Goal: Task Accomplishment & Management: Manage account settings

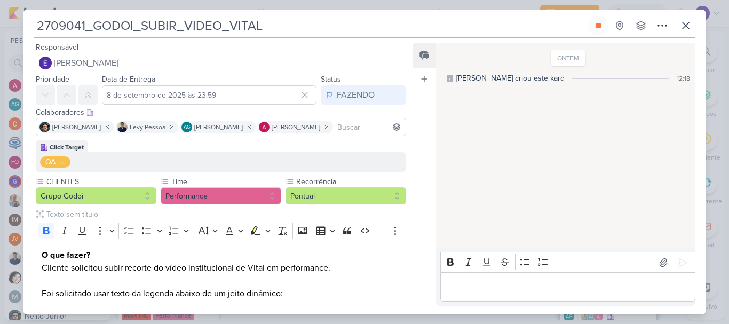
scroll to position [177, 0]
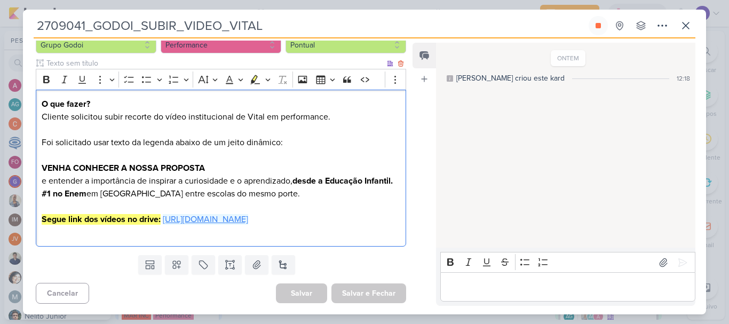
click at [233, 217] on link "[URL][DOMAIN_NAME]" at bounding box center [205, 219] width 85 height 11
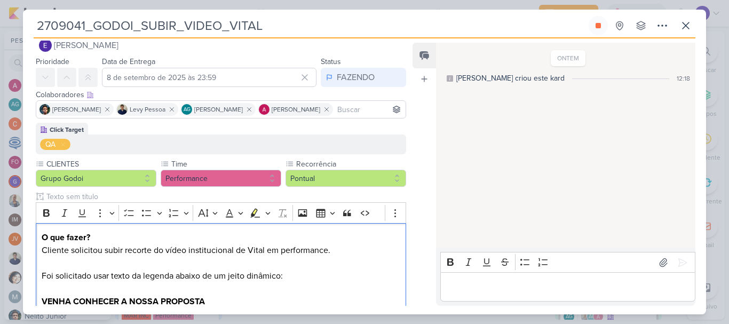
scroll to position [0, 0]
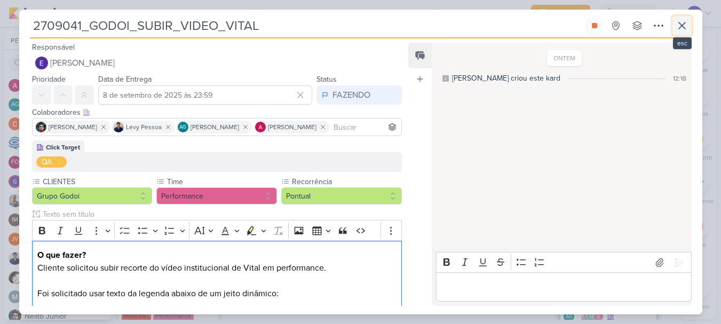
click at [678, 30] on button at bounding box center [681, 25] width 19 height 19
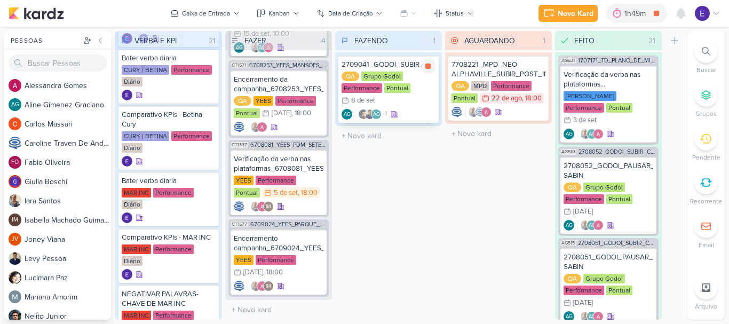
click at [401, 105] on div "QA Grupo Godoi Performance Pontual 8/9 [DATE]" at bounding box center [388, 88] width 94 height 35
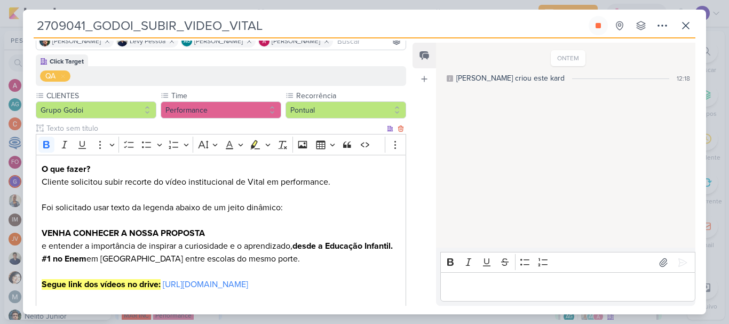
scroll to position [107, 0]
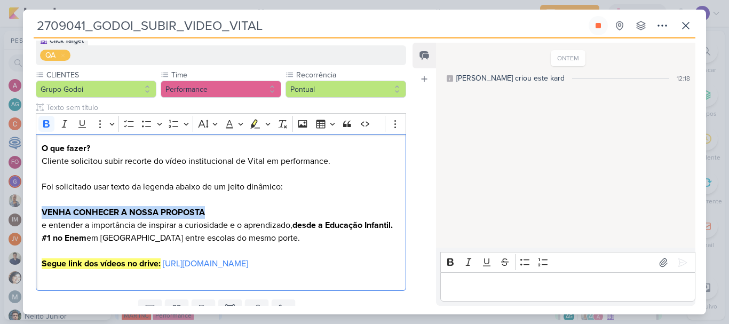
drag, startPoint x: 212, startPoint y: 214, endPoint x: 35, endPoint y: 213, distance: 177.1
click at [35, 213] on div "Click Target QA CLIENTES Grupo Godoi" at bounding box center [216, 164] width 387 height 261
copy strong "VENHA CONHECER A NOSSA PROPOSTA"
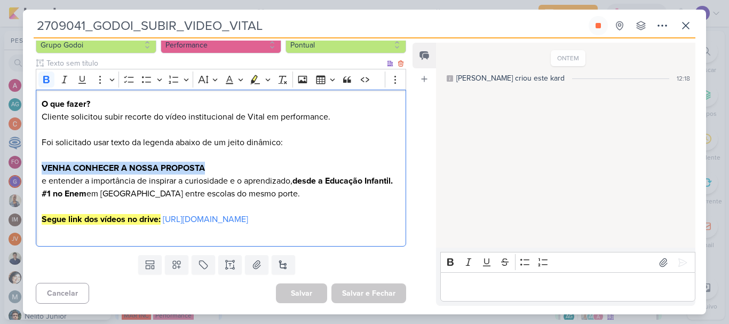
click at [91, 187] on p "Foi solicitado usar texto da legenda abaixo de um jeito dinâmico: VENHA CONHECE…" at bounding box center [221, 161] width 359 height 51
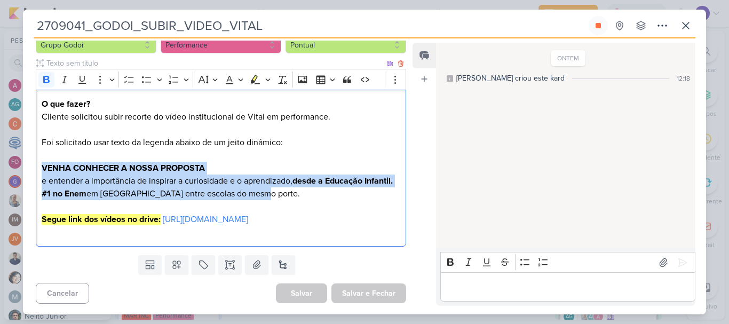
drag, startPoint x: 38, startPoint y: 158, endPoint x: 285, endPoint y: 197, distance: 250.1
click at [287, 197] on div "O que fazer? Cliente solicitou subir recorte do vídeo institucional de Vital em…" at bounding box center [221, 168] width 370 height 157
copy div "VENHA CONHECER A NOSSA PROPOSTA e entender a importância de inspirar a curiosid…"
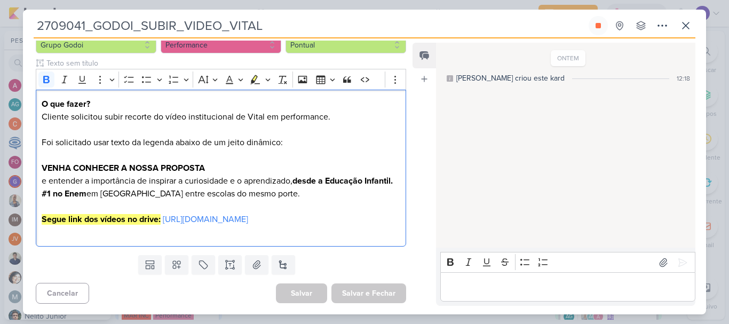
click at [489, 156] on div "ONTEM [PERSON_NAME] criou este kard 12:18" at bounding box center [565, 146] width 258 height 204
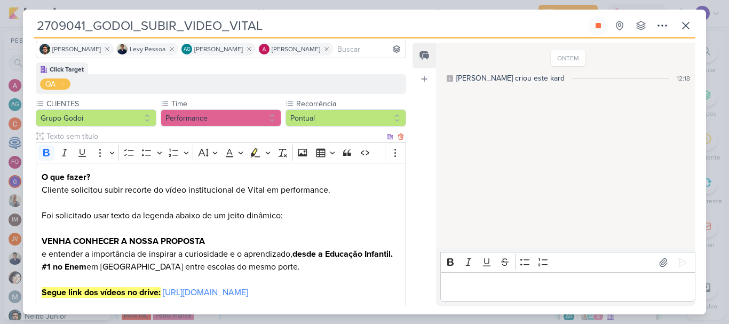
scroll to position [0, 0]
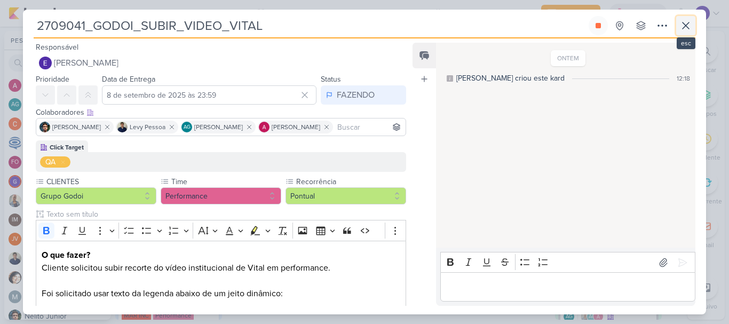
click at [690, 25] on icon at bounding box center [685, 25] width 13 height 13
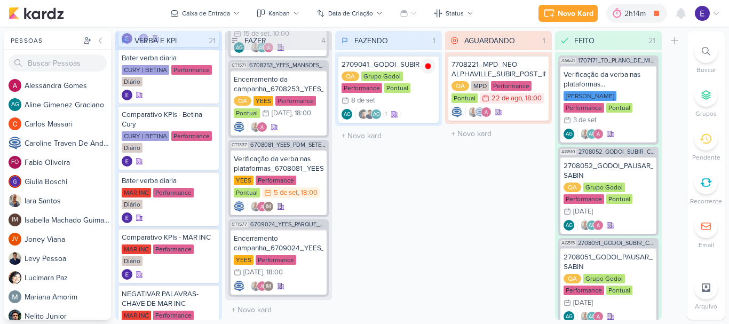
click at [311, 87] on div "Encerramento da campanha_6708253_YEES_MANSÕES_SUBIR_PEÇAS_CAMPANHA" at bounding box center [279, 84] width 90 height 19
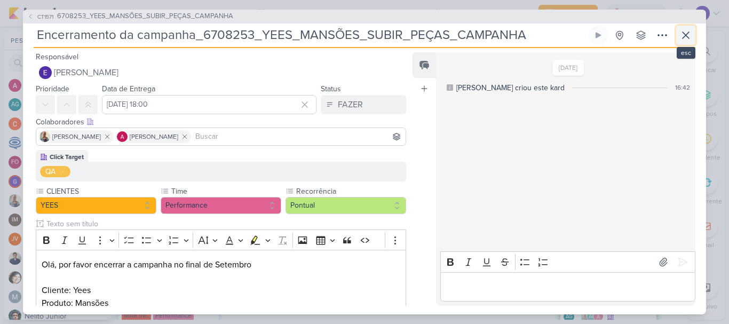
click at [691, 38] on icon at bounding box center [685, 35] width 13 height 13
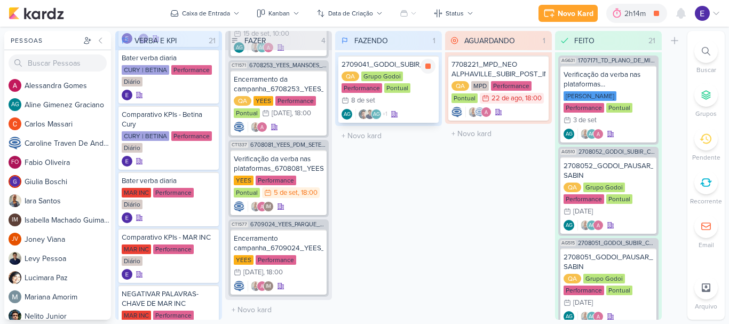
click at [403, 104] on div "QA Grupo Godoi Performance Pontual 8/9 [DATE]" at bounding box center [388, 88] width 94 height 35
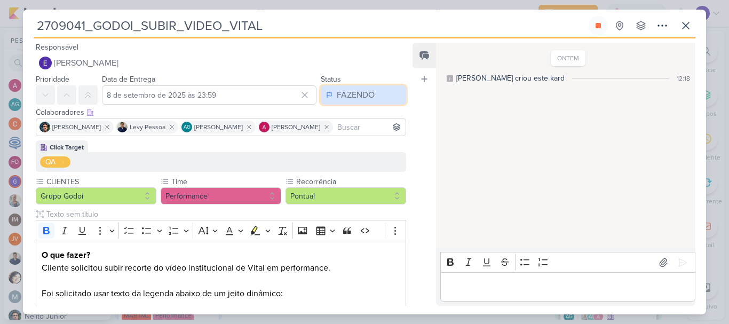
click at [361, 101] on button "FAZENDO" at bounding box center [363, 94] width 85 height 19
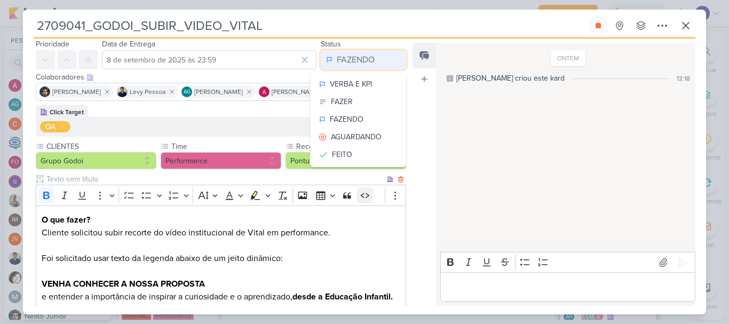
scroll to position [53, 0]
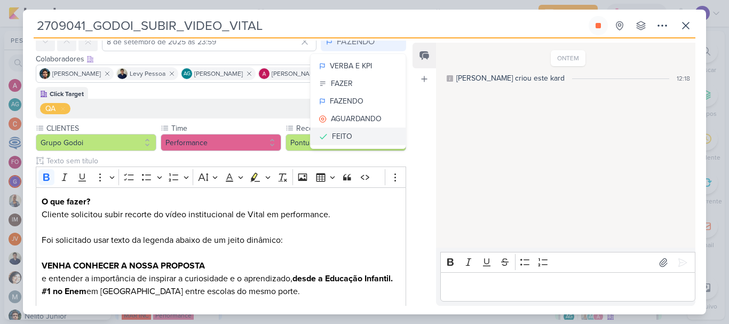
click at [351, 142] on button "FEITO" at bounding box center [358, 137] width 95 height 18
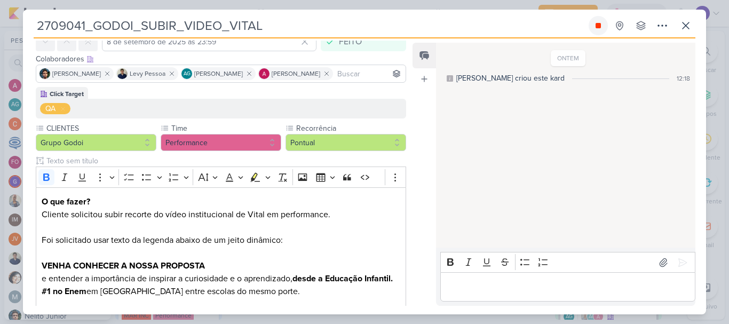
click at [600, 28] on icon at bounding box center [597, 25] width 5 height 5
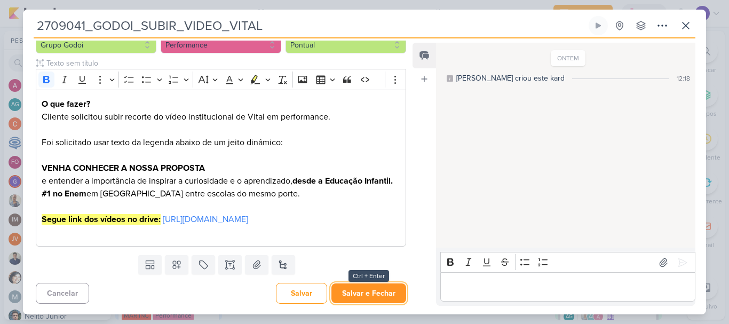
click at [371, 284] on button "Salvar e Fechar" at bounding box center [368, 293] width 75 height 20
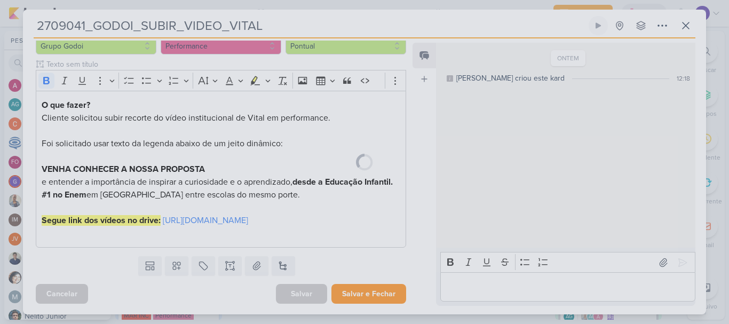
scroll to position [176, 0]
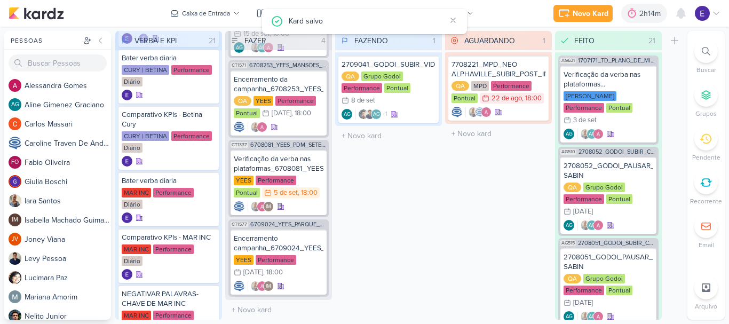
click at [371, 284] on div "FAZENDO 1 Mover Para Esquerda Mover Para Direita [GEOGRAPHIC_DATA] 2709041_GODO…" at bounding box center [388, 175] width 107 height 289
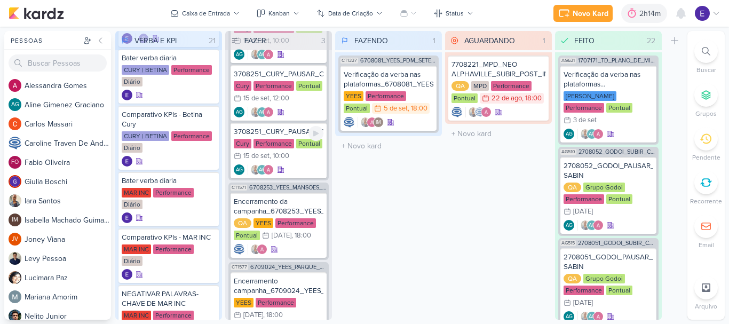
scroll to position [0, 0]
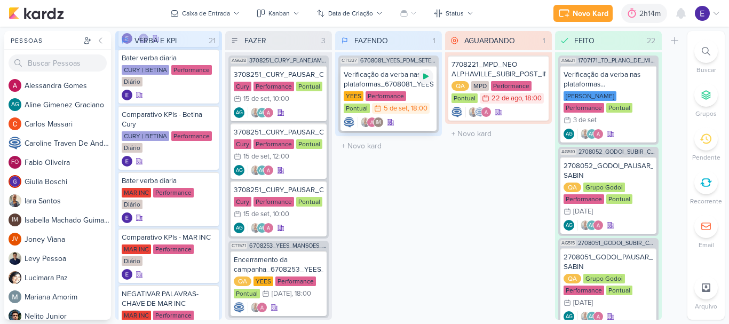
click at [422, 81] on div at bounding box center [425, 76] width 15 height 15
click at [426, 117] on div "IM" at bounding box center [389, 122] width 90 height 11
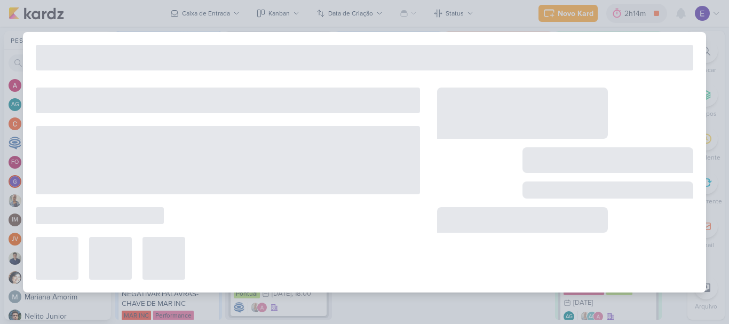
type input "Verificação da verba nas plataformas_6708081_YEES_PDM_SETEMBRO"
type input "[DATE] 18:00"
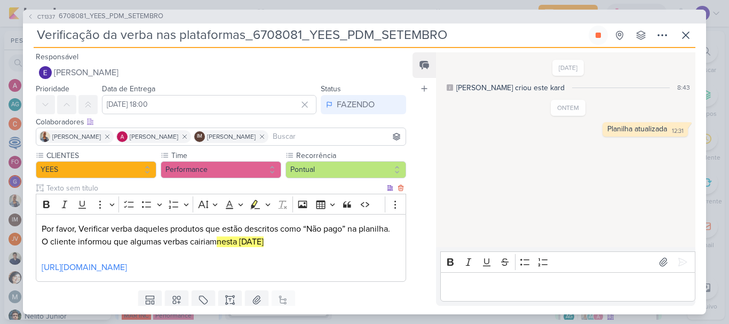
click at [230, 274] on p "[URL][DOMAIN_NAME]" at bounding box center [221, 261] width 359 height 26
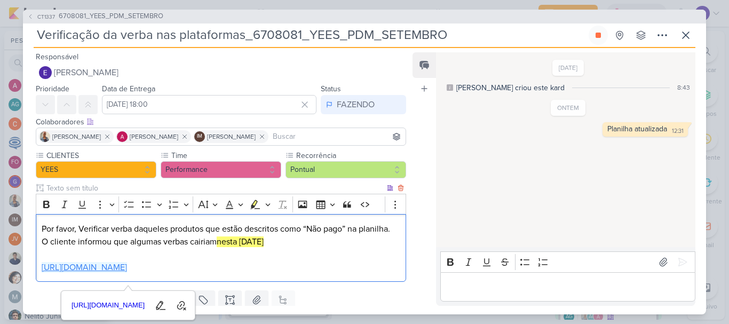
click at [127, 273] on link "[URL][DOMAIN_NAME]" at bounding box center [84, 267] width 85 height 11
click at [681, 37] on icon at bounding box center [685, 35] width 13 height 13
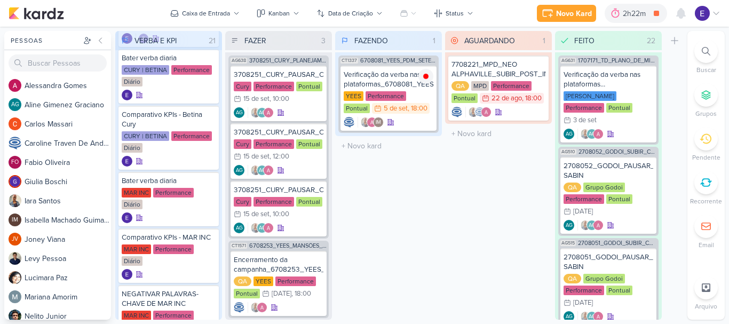
click at [491, 175] on div "AGUARDANDO 1 Mover Para Esquerda Mover Para Direita [GEOGRAPHIC_DATA] 7708221_M…" at bounding box center [498, 175] width 107 height 289
click at [545, 215] on div "AGUARDANDO 1 Mover Para Esquerda Mover Para Direita [GEOGRAPHIC_DATA] 7708221_M…" at bounding box center [498, 175] width 107 height 289
